Goal: Task Accomplishment & Management: Use online tool/utility

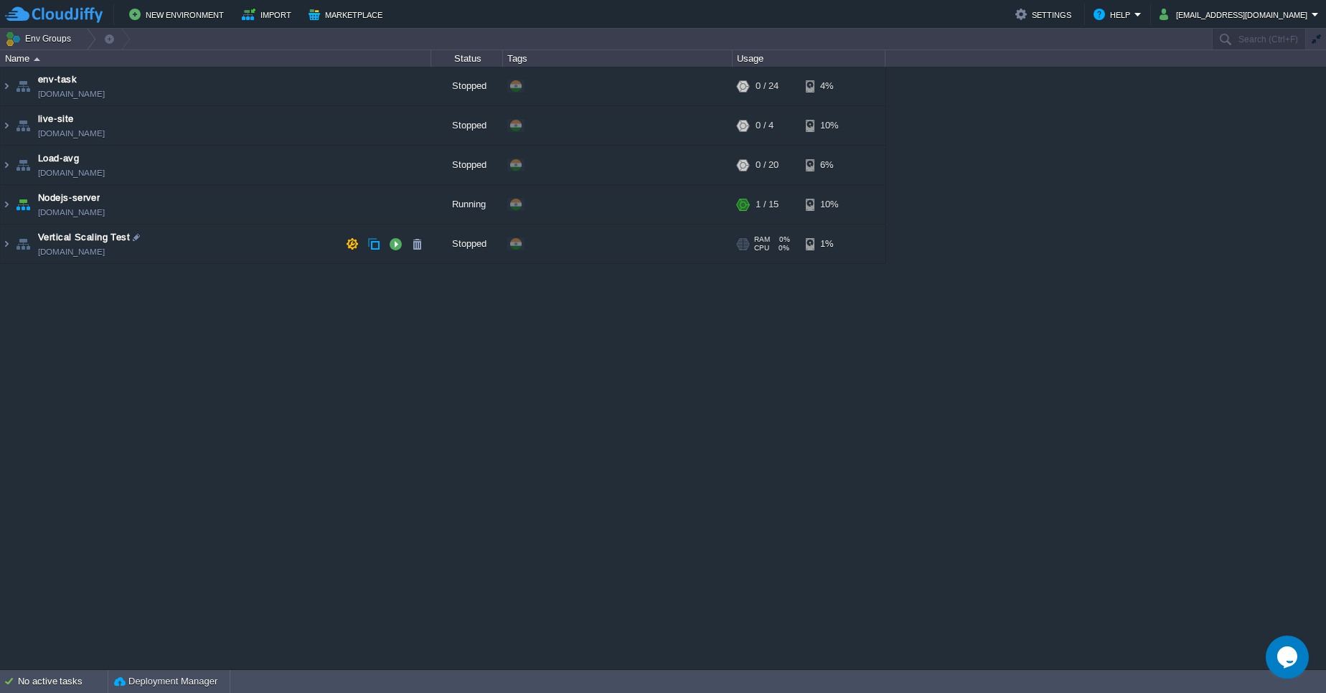
click at [16, 255] on img at bounding box center [23, 244] width 20 height 39
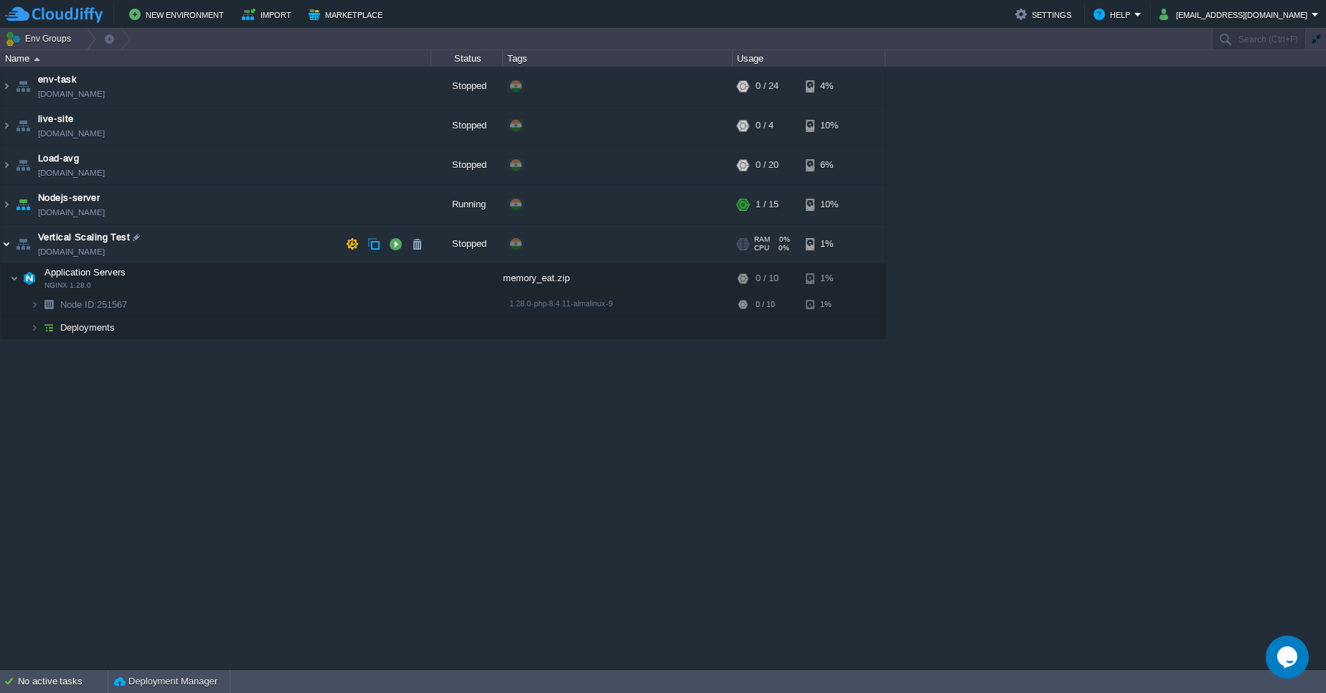
click at [6, 250] on img at bounding box center [6, 244] width 11 height 39
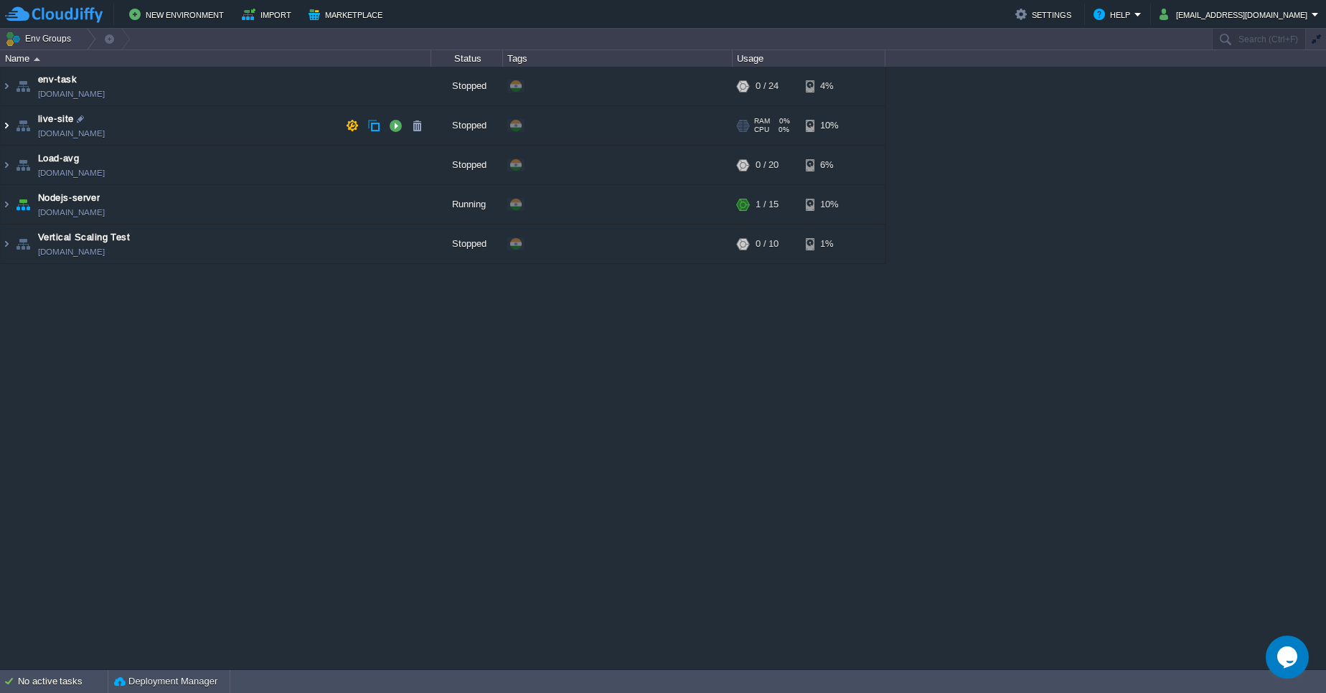
click at [4, 126] on img at bounding box center [6, 125] width 11 height 39
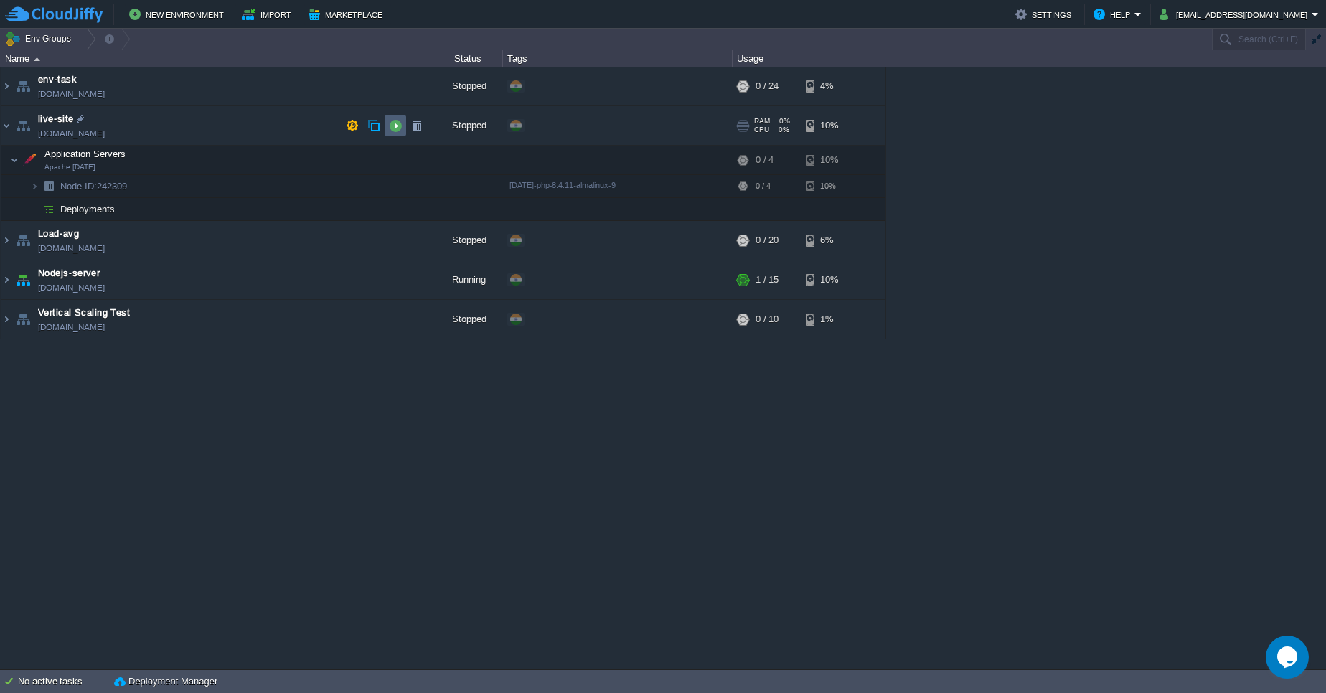
click at [403, 127] on td at bounding box center [396, 126] width 22 height 22
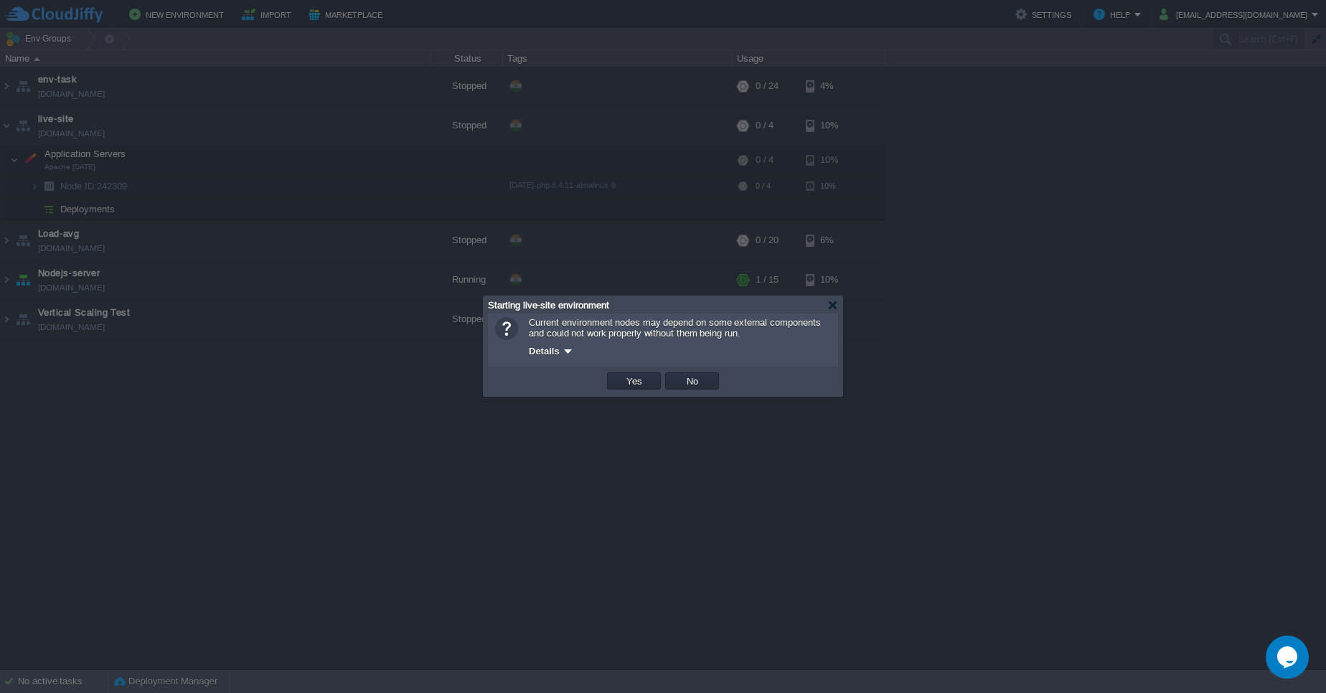
click at [356, 226] on div at bounding box center [663, 346] width 1326 height 693
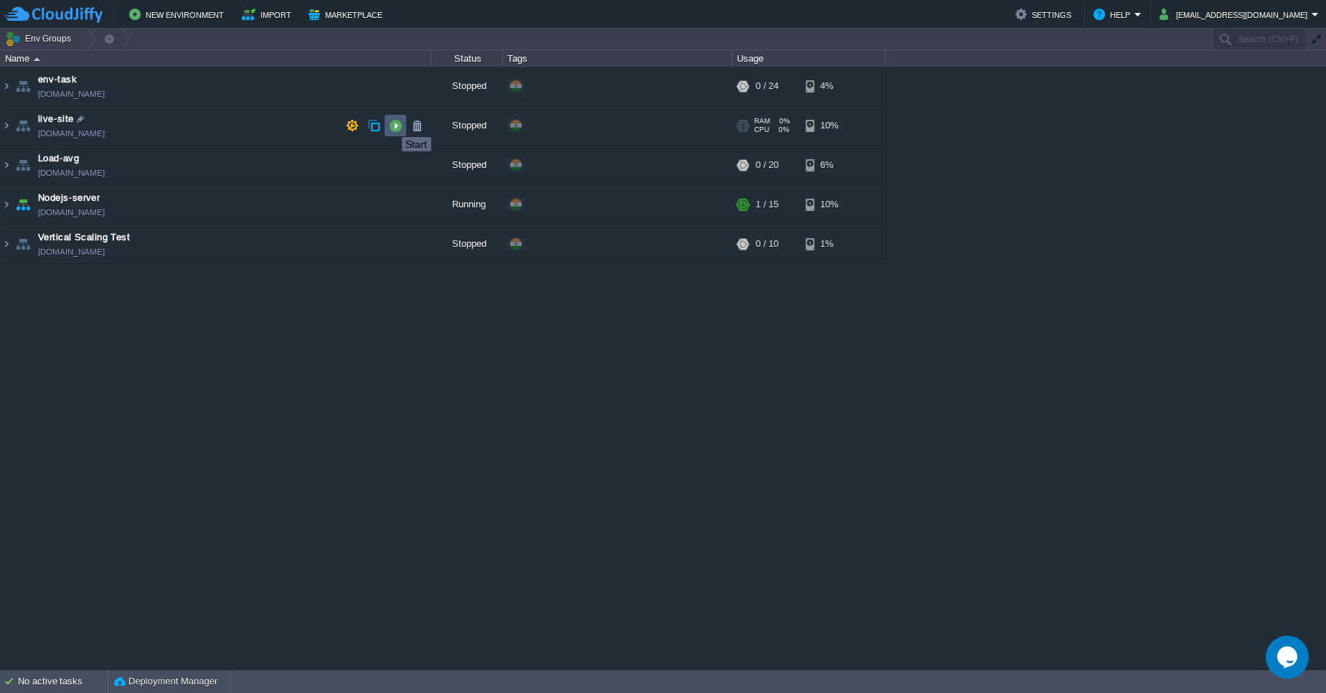
click at [391, 124] on button "button" at bounding box center [395, 125] width 13 height 13
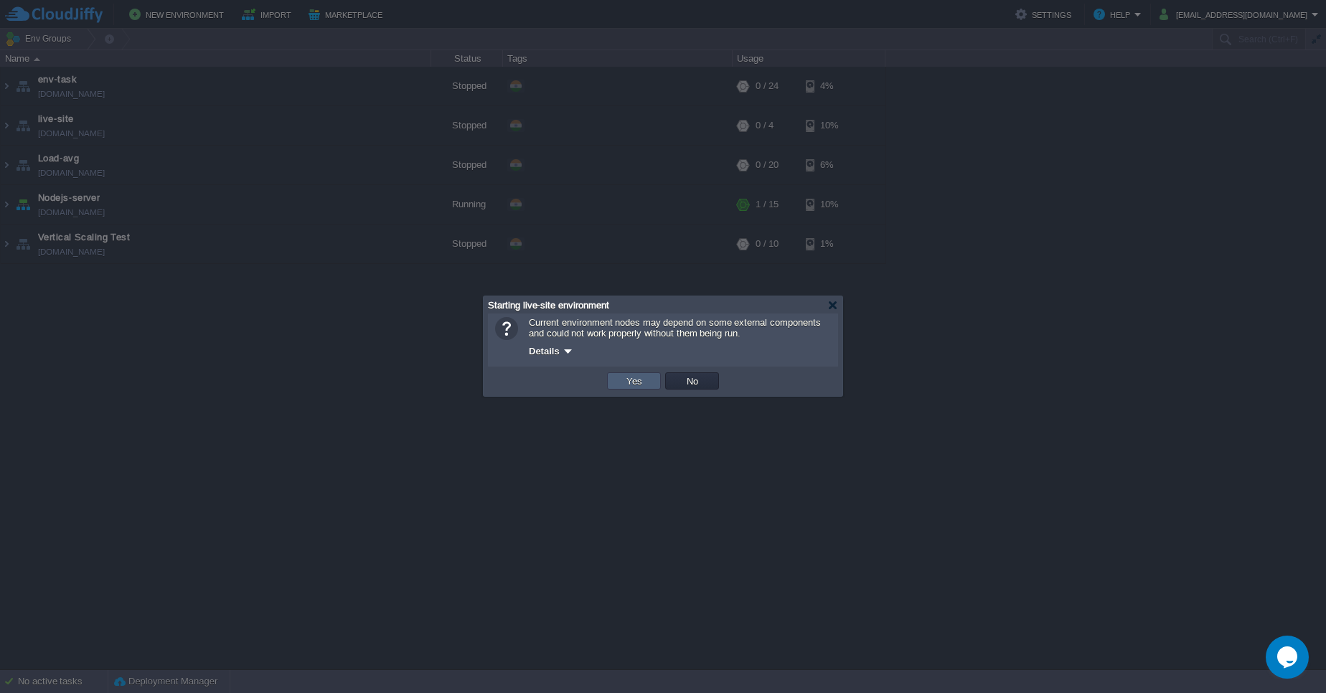
click at [633, 381] on button "Yes" at bounding box center [634, 381] width 24 height 13
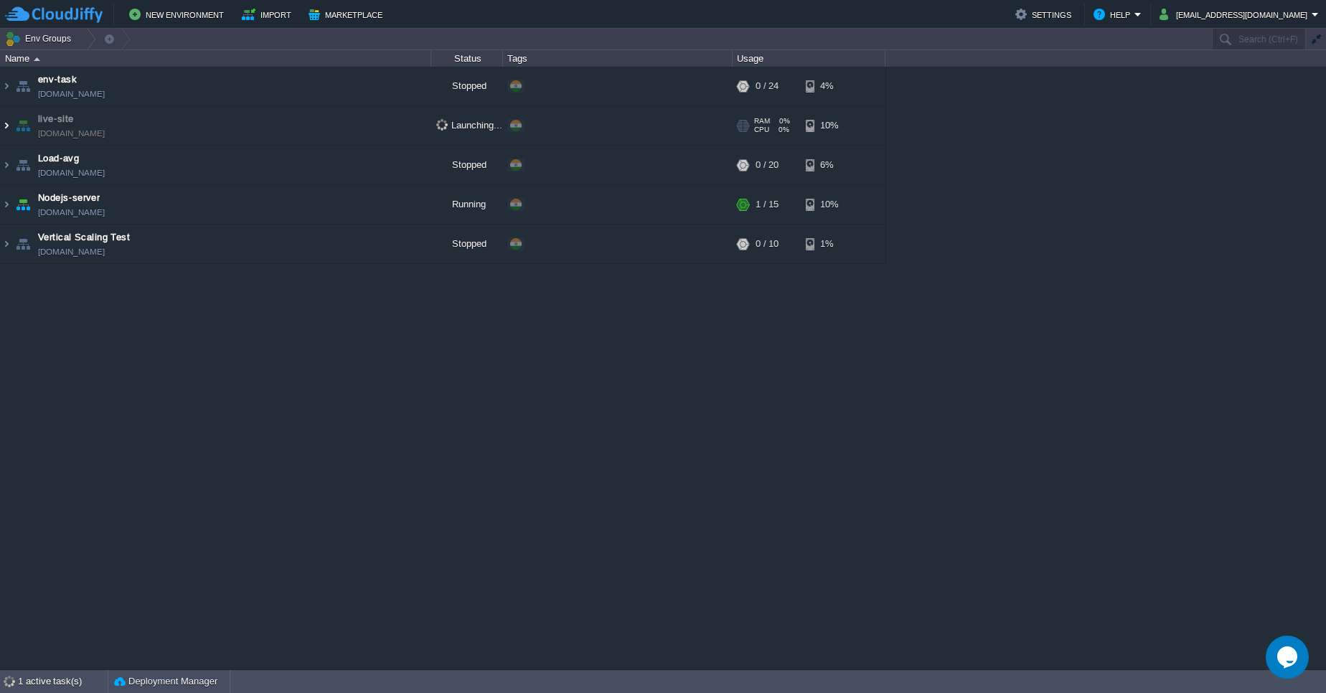
click at [8, 130] on img at bounding box center [6, 125] width 11 height 39
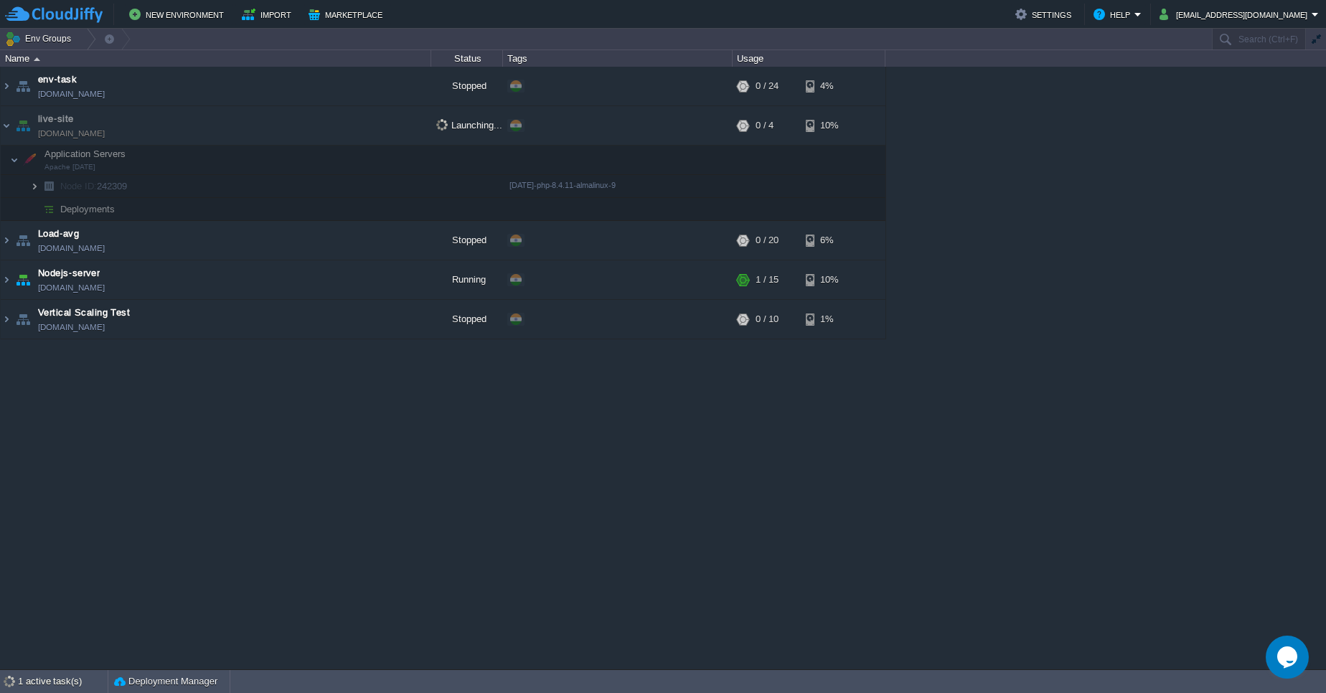
click at [32, 186] on img at bounding box center [34, 186] width 9 height 22
